Goal: Task Accomplishment & Management: Use online tool/utility

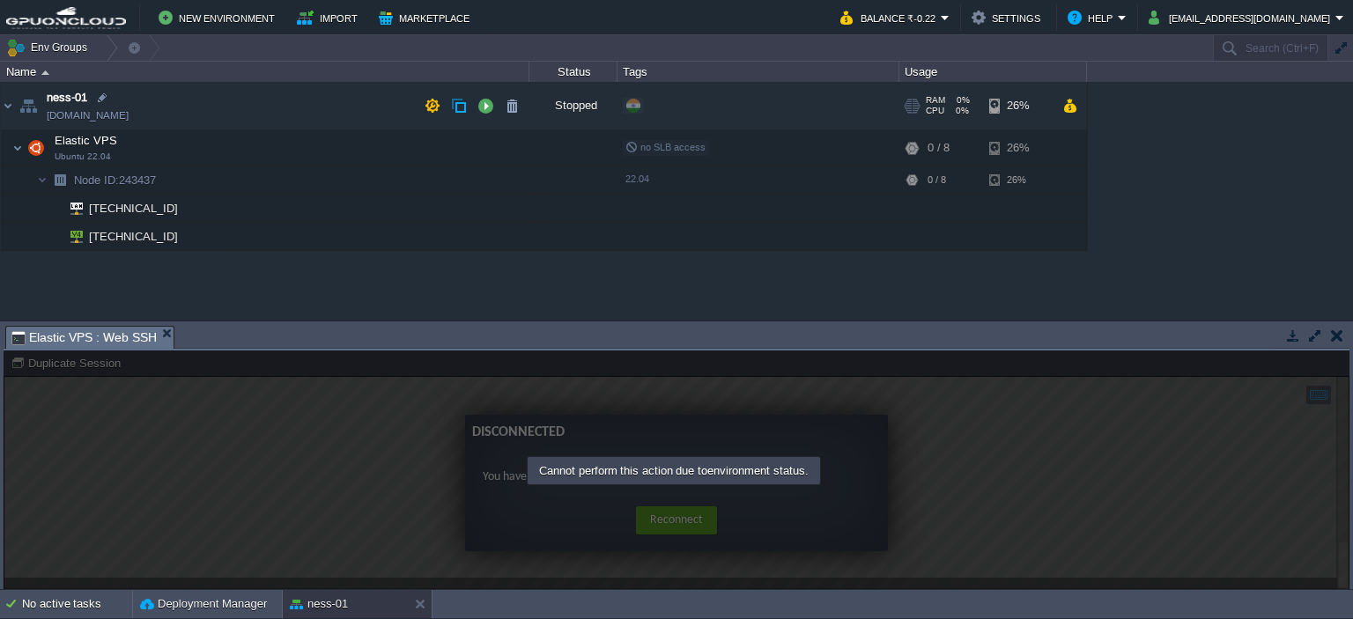
click at [547, 123] on div "Stopped" at bounding box center [574, 106] width 88 height 48
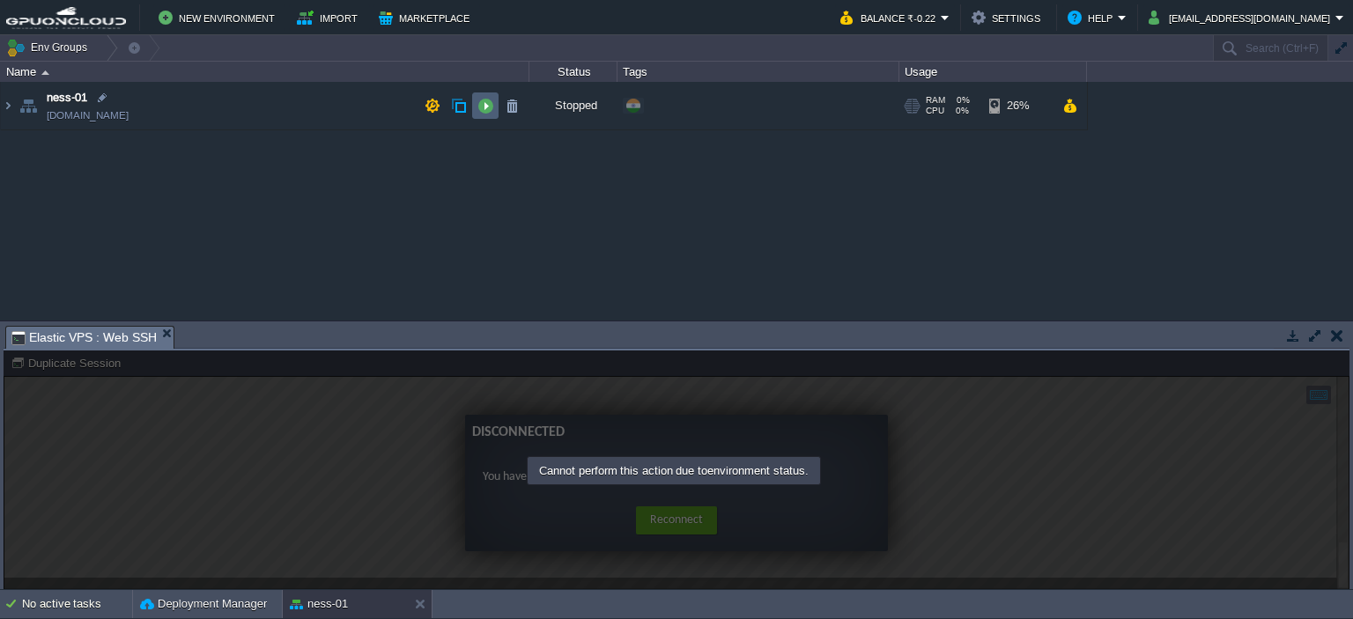
click at [486, 109] on button "button" at bounding box center [486, 106] width 16 height 16
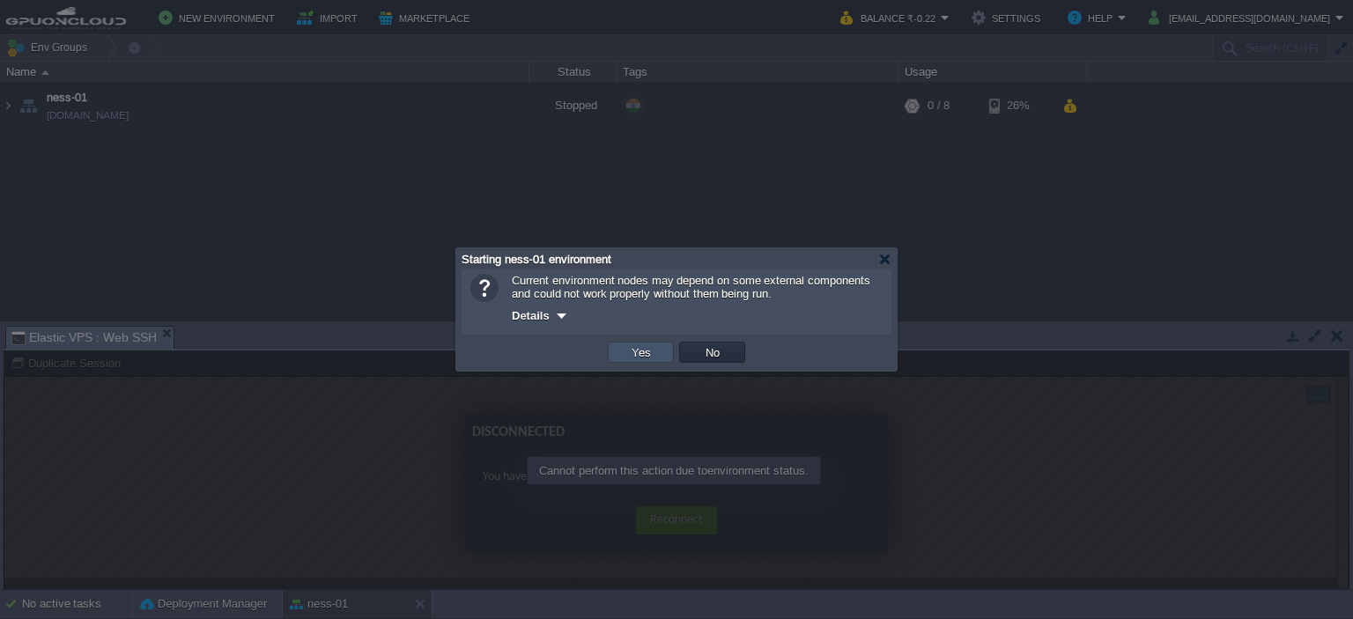
click at [648, 356] on button "Yes" at bounding box center [641, 353] width 30 height 16
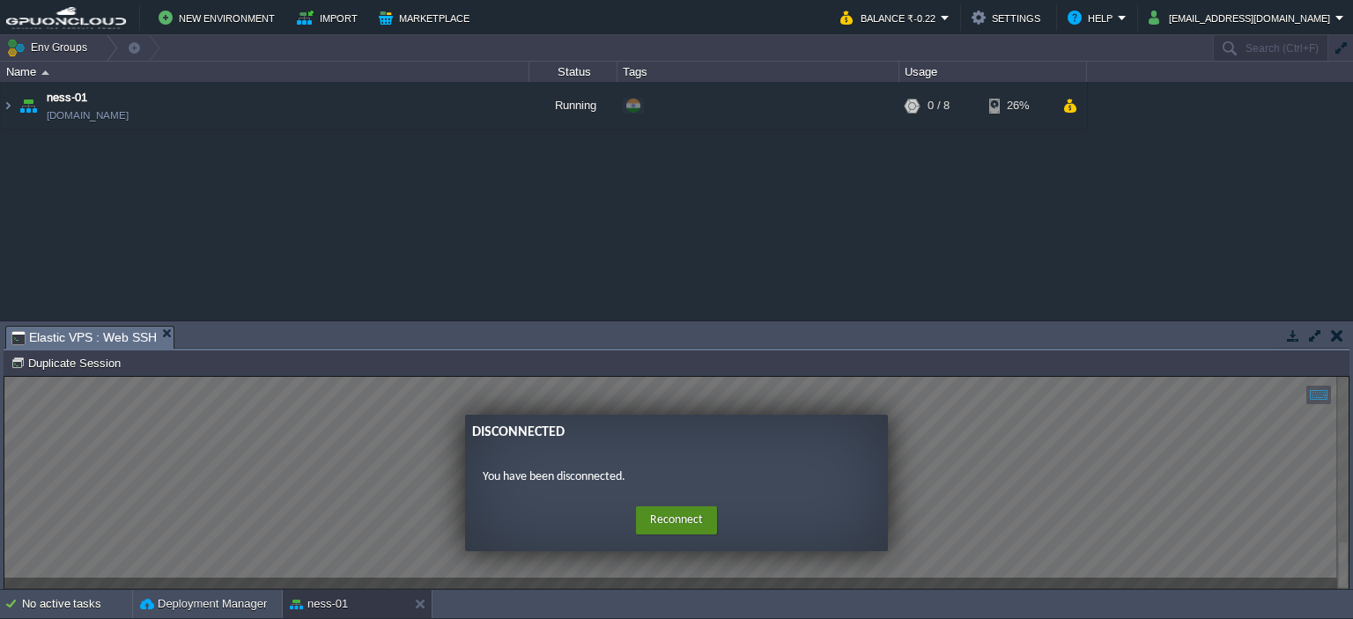
click at [644, 522] on button "Reconnect" at bounding box center [676, 521] width 81 height 28
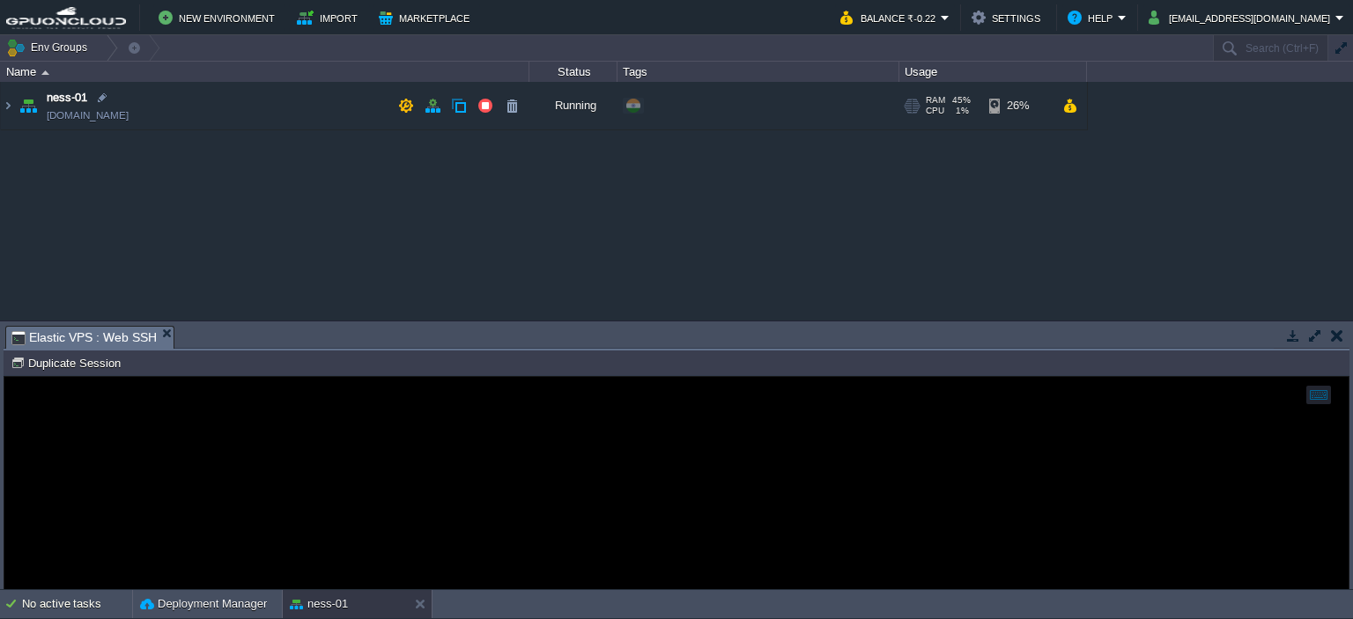
click at [275, 111] on td "ness-01 [DOMAIN_NAME]" at bounding box center [265, 106] width 529 height 48
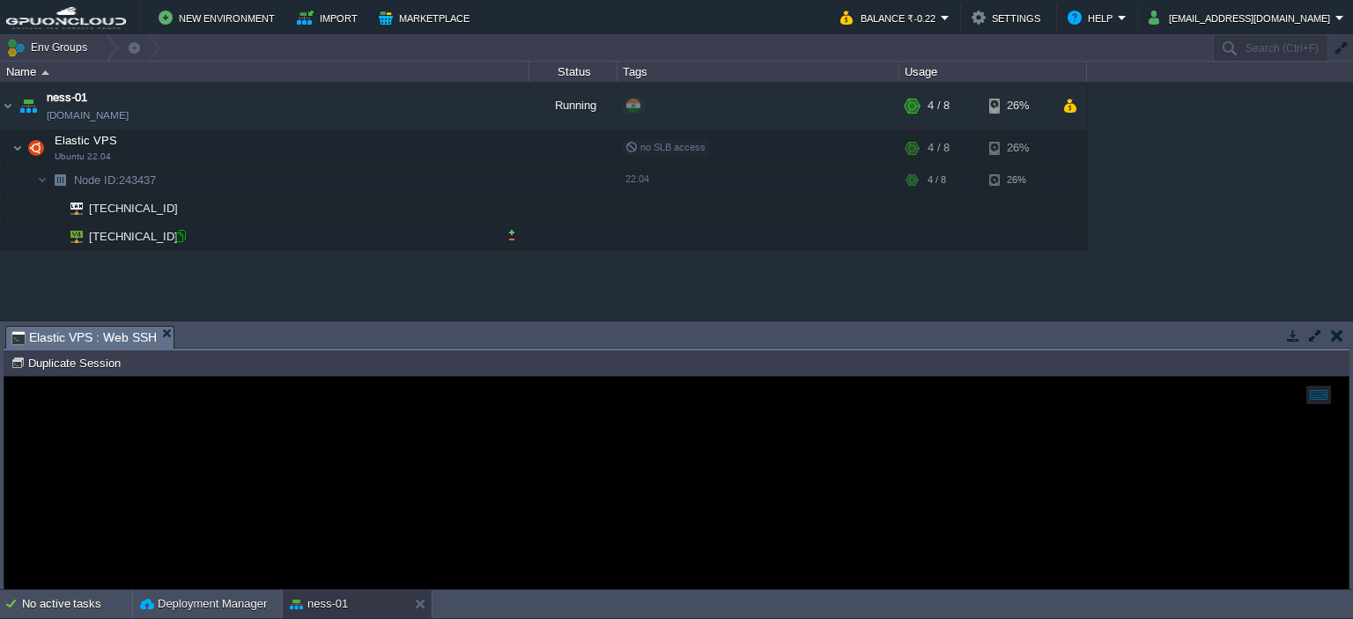
click at [176, 239] on div at bounding box center [181, 236] width 16 height 16
drag, startPoint x: 1308, startPoint y: 333, endPoint x: 1293, endPoint y: 277, distance: 58.1
click at [1308, 333] on button "button" at bounding box center [1316, 336] width 16 height 16
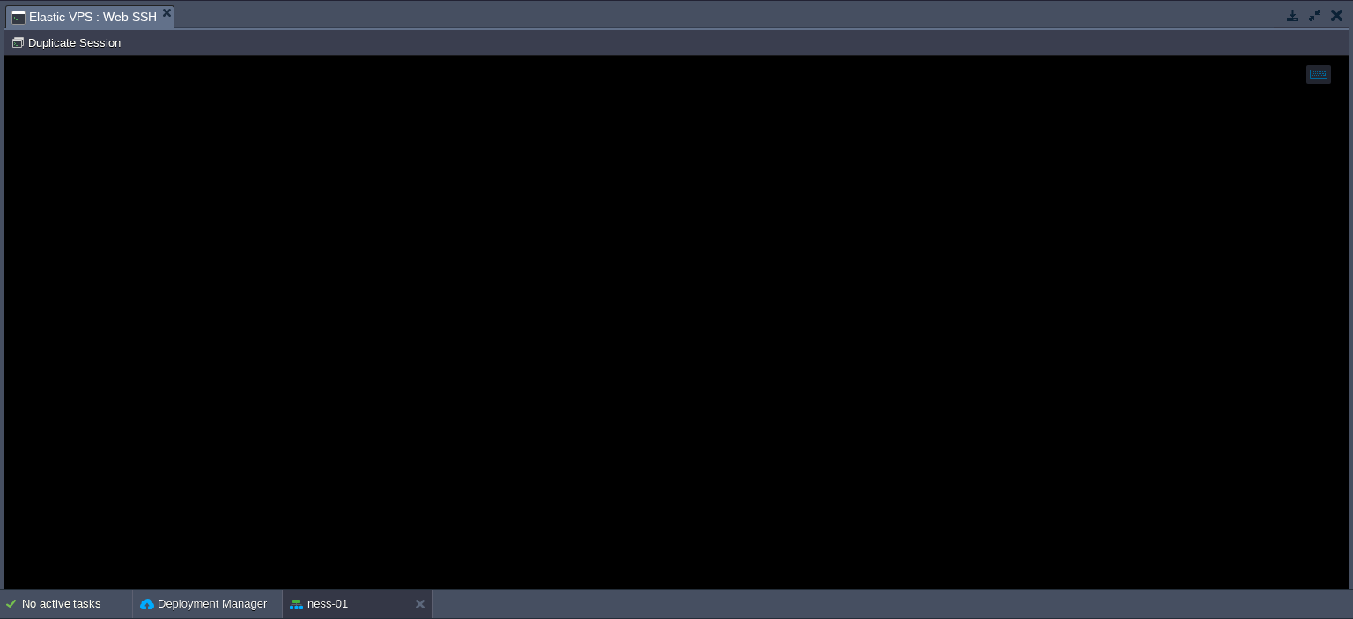
drag, startPoint x: 1330, startPoint y: 18, endPoint x: 1308, endPoint y: 27, distance: 24.1
click at [1330, 17] on td at bounding box center [1337, 14] width 22 height 21
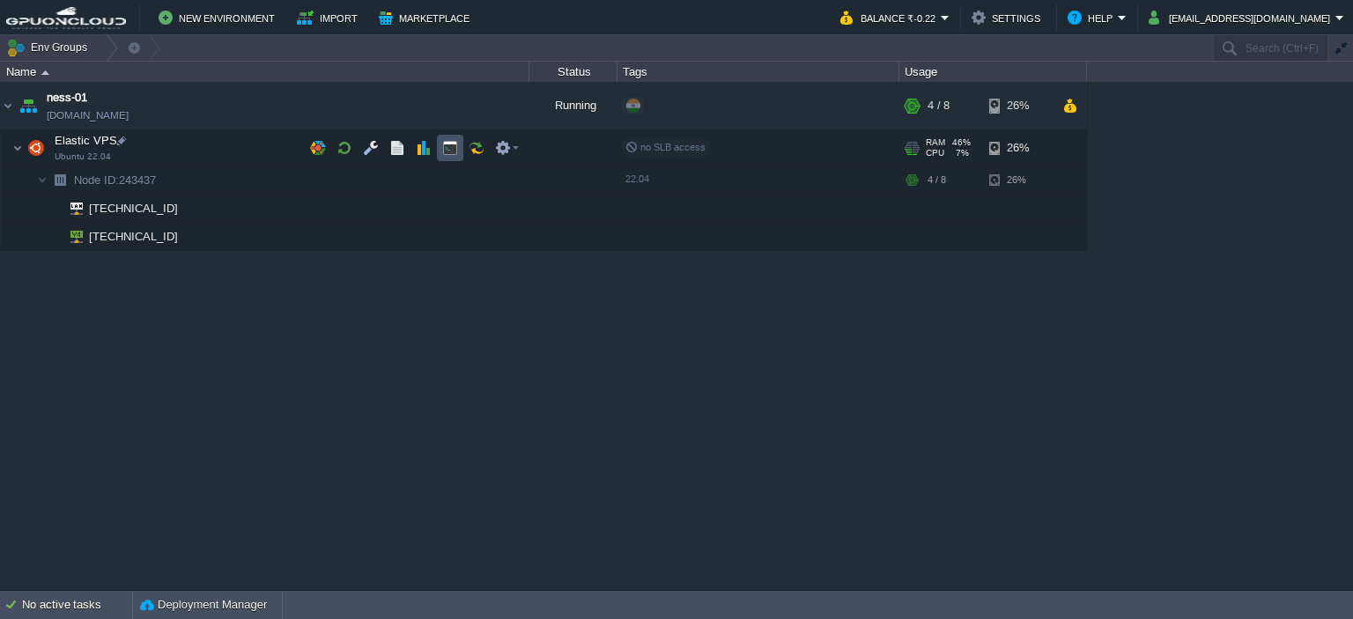
click at [448, 151] on button "button" at bounding box center [450, 148] width 16 height 16
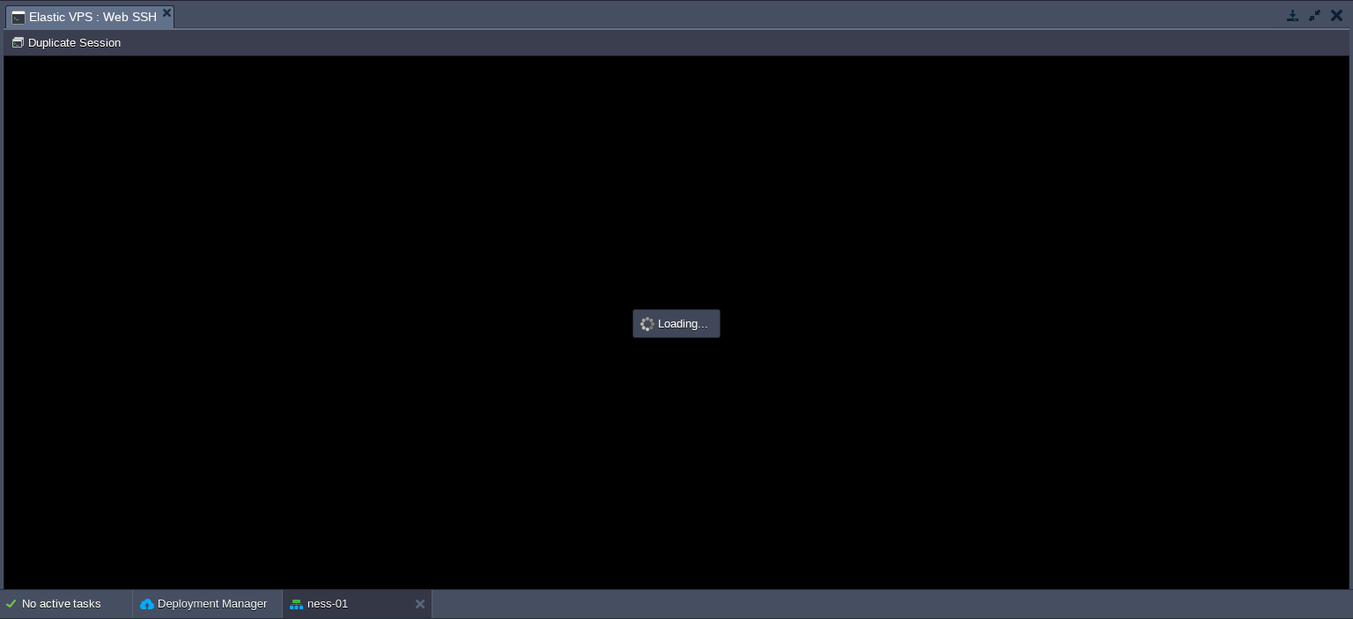
type input "#000000"
